Goal: Communication & Community: Answer question/provide support

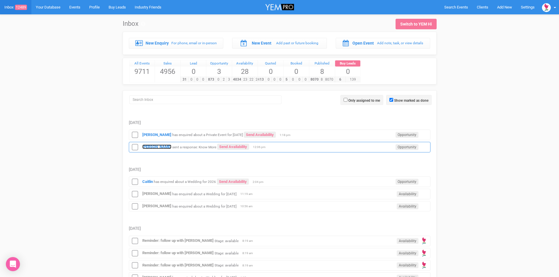
click at [155, 145] on strong "[PERSON_NAME]" at bounding box center [156, 147] width 29 height 4
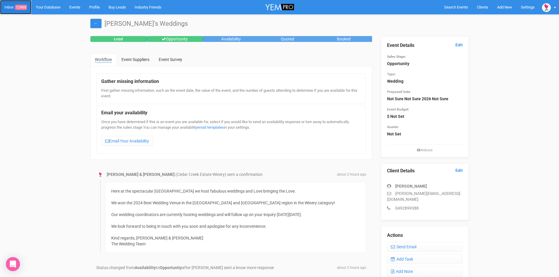
click at [22, 6] on span "12488" at bounding box center [21, 7] width 12 height 5
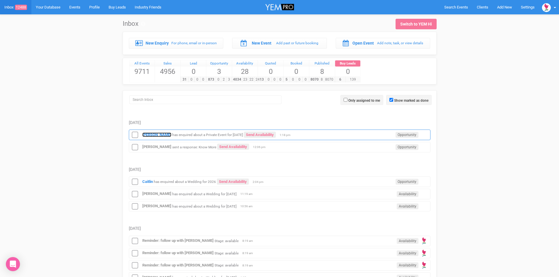
click at [157, 133] on strong "[PERSON_NAME]" at bounding box center [156, 135] width 29 height 4
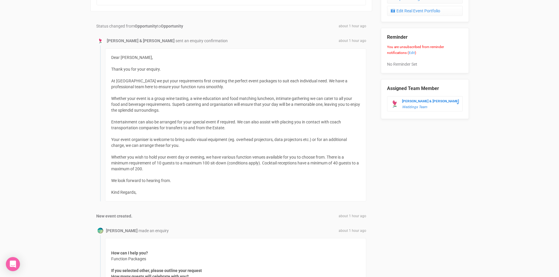
scroll to position [323, 0]
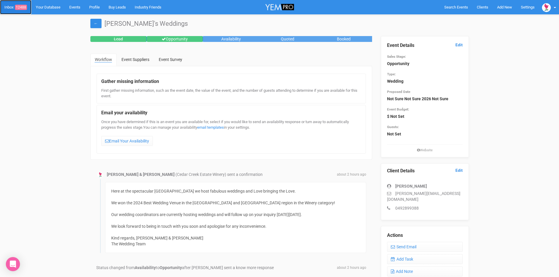
click at [19, 7] on span "12488" at bounding box center [21, 7] width 12 height 5
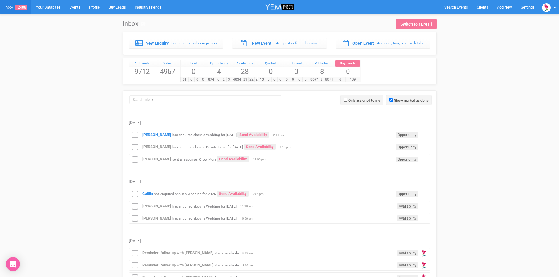
click at [232, 190] on div "[PERSON_NAME] has enquired about a Wedding for 2026 Send Availability Opportuni…" at bounding box center [279, 194] width 301 height 11
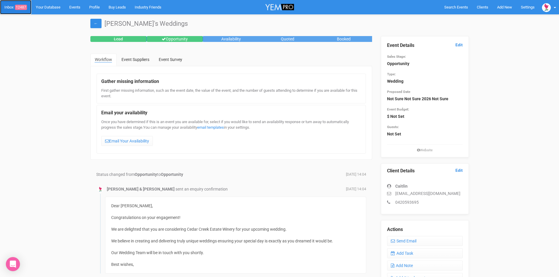
click at [21, 7] on span "12487" at bounding box center [21, 7] width 12 height 5
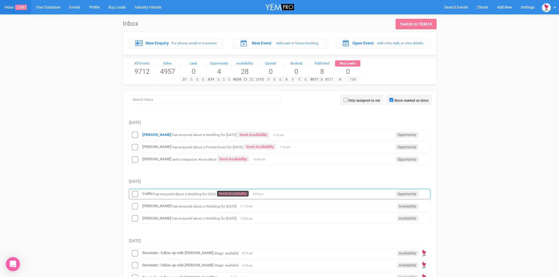
click at [236, 192] on link "Send Availability" at bounding box center [233, 194] width 32 height 6
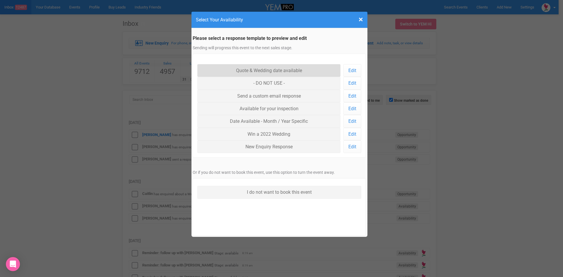
click at [268, 68] on link "Quote & Wedding date available" at bounding box center [268, 70] width 143 height 13
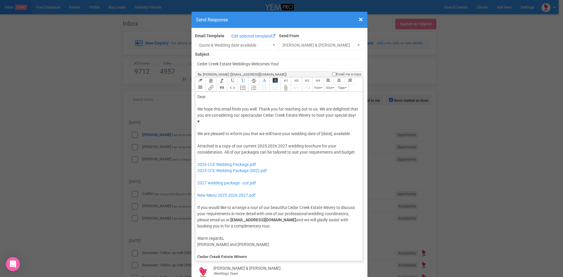
click at [207, 94] on div "Dear" at bounding box center [278, 97] width 162 height 6
click at [282, 115] on div "We hope this email finds you well. Thank you for reaching out to us. We are del…" at bounding box center [278, 121] width 162 height 31
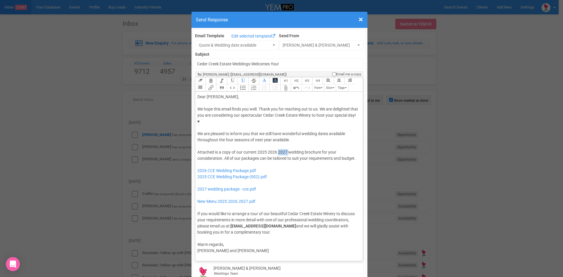
drag, startPoint x: 287, startPoint y: 132, endPoint x: 276, endPoint y: 133, distance: 10.3
click at [276, 149] on div "Attached is a copy of our current 2025 2026 2027 wedding brochure for your cons…" at bounding box center [278, 192] width 162 height 86
drag, startPoint x: 264, startPoint y: 132, endPoint x: 255, endPoint y: 133, distance: 8.8
click at [255, 149] on div "Attached is a copy of our current 2025 2026 wedding brochure for your considera…" at bounding box center [278, 192] width 162 height 86
drag, startPoint x: 268, startPoint y: 159, endPoint x: 195, endPoint y: 160, distance: 72.7
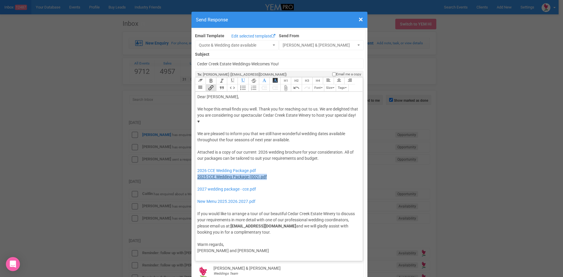
click at [197, 160] on div "Attached is a copy of our current 2026 wedding brochure for your consideration.…" at bounding box center [278, 192] width 162 height 86
drag, startPoint x: 258, startPoint y: 169, endPoint x: 196, endPoint y: 167, distance: 61.9
click at [197, 167] on div "Attached is a copy of our current 2026 wedding brochure for your consideration.…" at bounding box center [278, 192] width 162 height 86
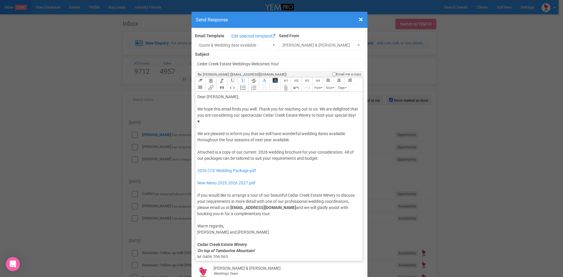
click at [325, 149] on div "Attached is a copy of our current 2026 wedding brochure for your consideration.…" at bounding box center [278, 183] width 162 height 68
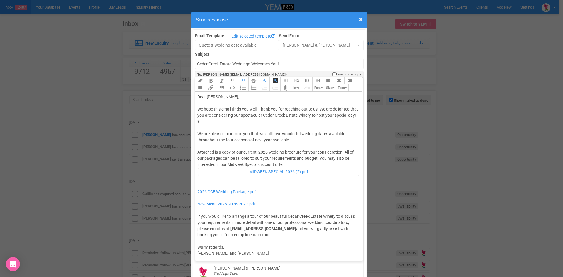
click at [287, 149] on div "Attached is a copy of our current 2026 wedding brochure for your consideration.…" at bounding box center [278, 193] width 162 height 89
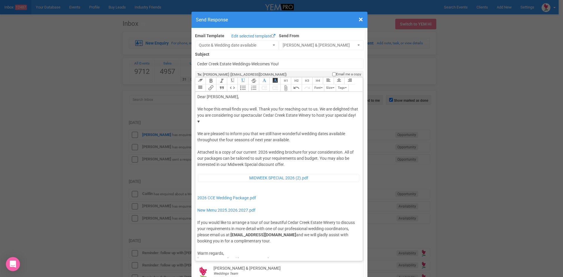
click at [295, 122] on div "We hope this email finds you well. Thank you for reaching out to us. We are del…" at bounding box center [278, 124] width 162 height 37
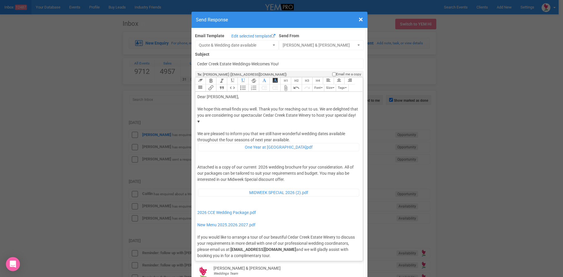
click at [291, 122] on div "We hope this email finds you well. Thank you for reaching out to us. We are del…" at bounding box center [278, 132] width 162 height 52
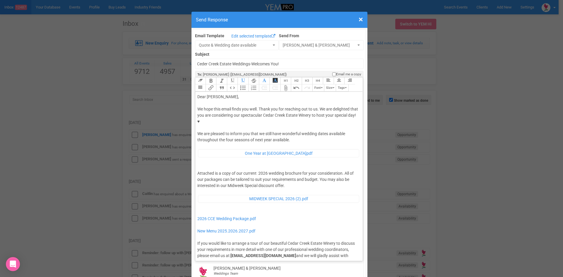
click at [197, 164] on div at bounding box center [278, 167] width 162 height 6
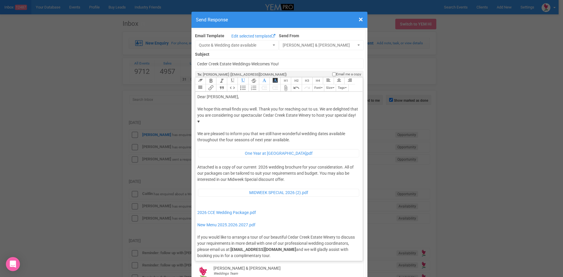
type trix-editor "<lor>Ipsu Dolorsi,</ame><con><adipis>&elit;</seddoe></tem><inc>Ut labo etdo mag…"
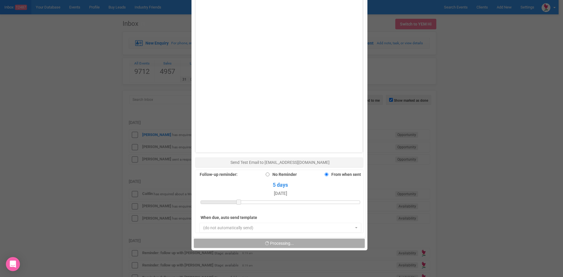
scroll to position [381, 0]
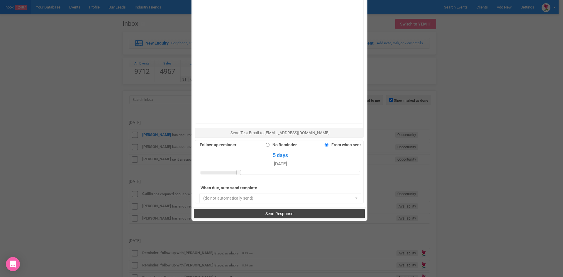
click at [295, 209] on button "Send Response" at bounding box center [279, 213] width 171 height 9
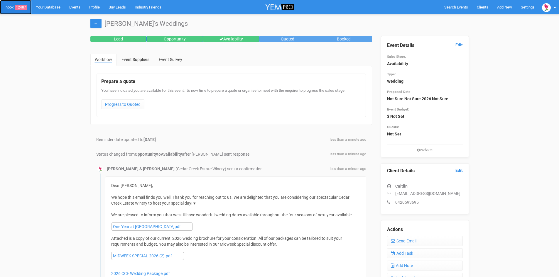
click at [21, 6] on span "12487" at bounding box center [21, 7] width 12 height 5
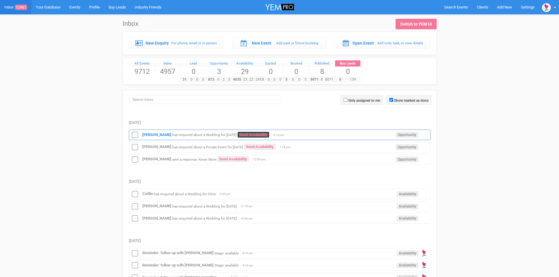
click at [269, 133] on link "Send Availability" at bounding box center [253, 135] width 32 height 6
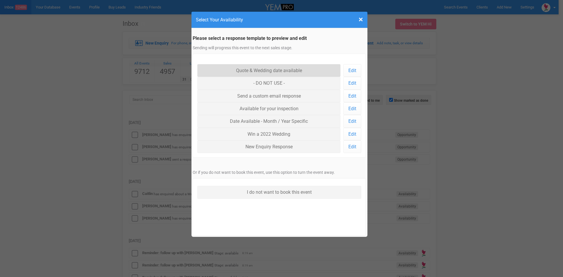
click at [264, 69] on link "Quote & Wedding date available" at bounding box center [268, 70] width 143 height 13
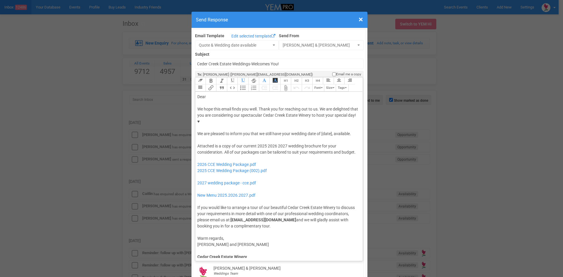
click at [320, 115] on div "We hope this email finds you well. Thank you for reaching out to us. We are del…" at bounding box center [278, 121] width 162 height 31
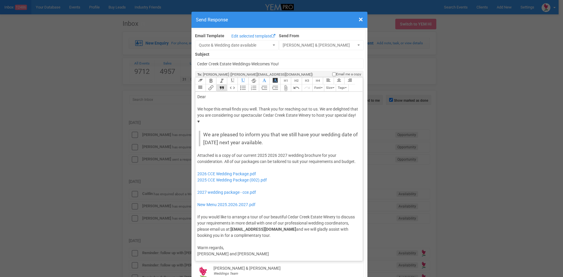
click at [219, 84] on button "Quote" at bounding box center [221, 87] width 11 height 7
click at [207, 94] on div "Dear" at bounding box center [278, 97] width 162 height 6
drag, startPoint x: 284, startPoint y: 136, endPoint x: 277, endPoint y: 137, distance: 7.9
click at [277, 153] on div "Attached is a copy of our current 2025 2026 2027 wedding brochure for your cons…" at bounding box center [278, 196] width 162 height 86
drag, startPoint x: 265, startPoint y: 136, endPoint x: 255, endPoint y: 137, distance: 10.3
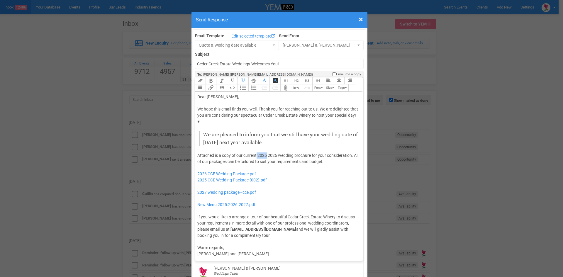
click at [255, 153] on div "Attached is a copy of our current 2025 2026 wedding brochure for your considera…" at bounding box center [278, 196] width 162 height 86
drag, startPoint x: 270, startPoint y: 162, endPoint x: 196, endPoint y: 163, distance: 74.8
click at [197, 163] on div "Attached is a copy of our current 2026 wedding brochure for your consideration.…" at bounding box center [278, 196] width 162 height 86
drag, startPoint x: 265, startPoint y: 175, endPoint x: 203, endPoint y: 169, distance: 61.5
click at [203, 169] on div "Attached is a copy of our current 2026 wedding brochure for your consideration.…" at bounding box center [278, 196] width 162 height 86
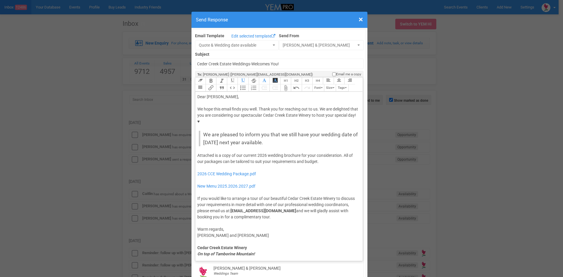
type trix-editor "<div>Dear Stacey,</div><div><strong>&nbsp;</strong></div><div>We hope this emai…"
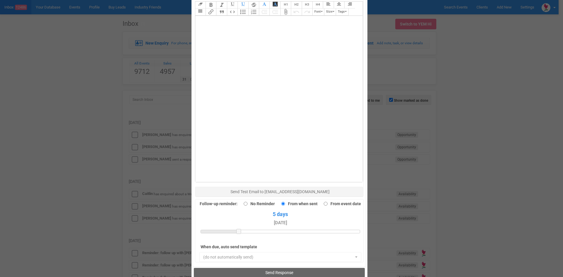
scroll to position [323, 0]
click at [277, 270] on span "Send Response" at bounding box center [279, 272] width 28 height 5
